Goal: Navigation & Orientation: Find specific page/section

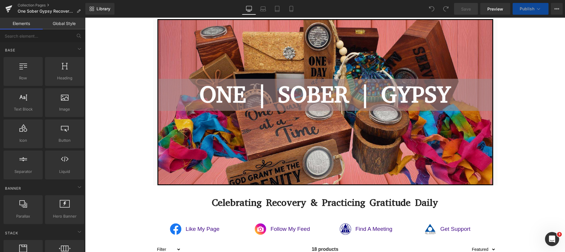
click at [559, 10] on button "View Live Page View with current Template Save Template to Library Schedule Pub…" at bounding box center [557, 9] width 12 height 12
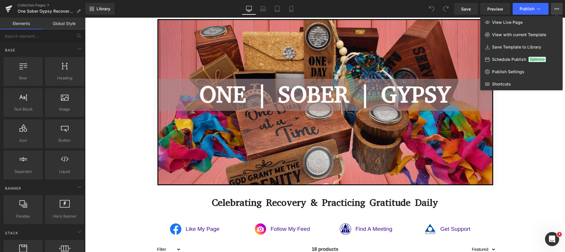
click at [101, 79] on div at bounding box center [325, 135] width 480 height 235
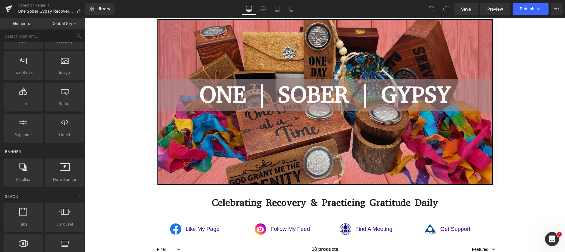
click at [557, 238] on div "Open Intercom Messenger" at bounding box center [551, 239] width 19 height 19
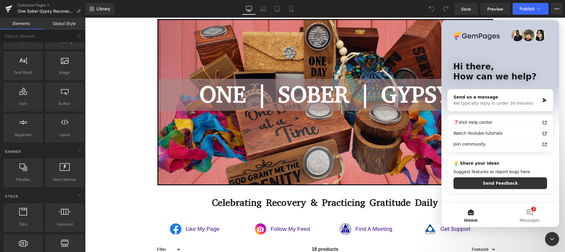
click at [533, 207] on button "3 Messages" at bounding box center [529, 216] width 59 height 24
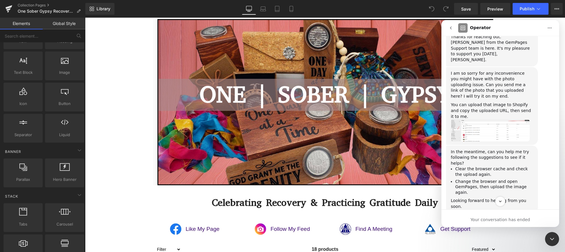
scroll to position [172, 0]
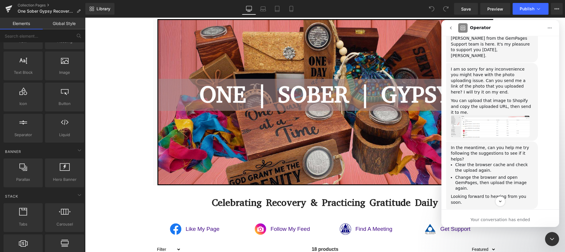
click at [548, 238] on icon "Close Intercom Messenger" at bounding box center [551, 239] width 7 height 7
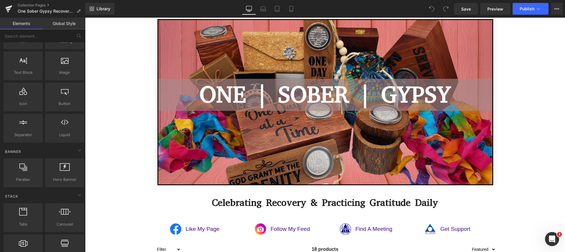
scroll to position [1824, 0]
click at [467, 9] on span "Save" at bounding box center [466, 9] width 10 height 6
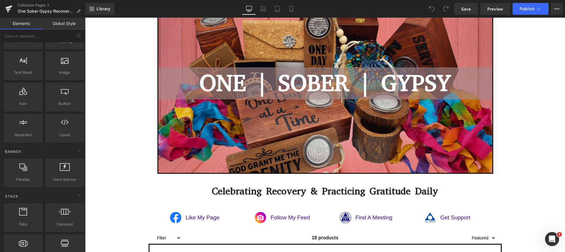
scroll to position [0, 0]
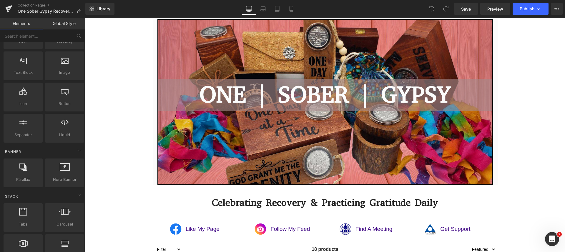
click at [12, 7] on icon at bounding box center [8, 8] width 7 height 15
